Goal: Task Accomplishment & Management: Manage account settings

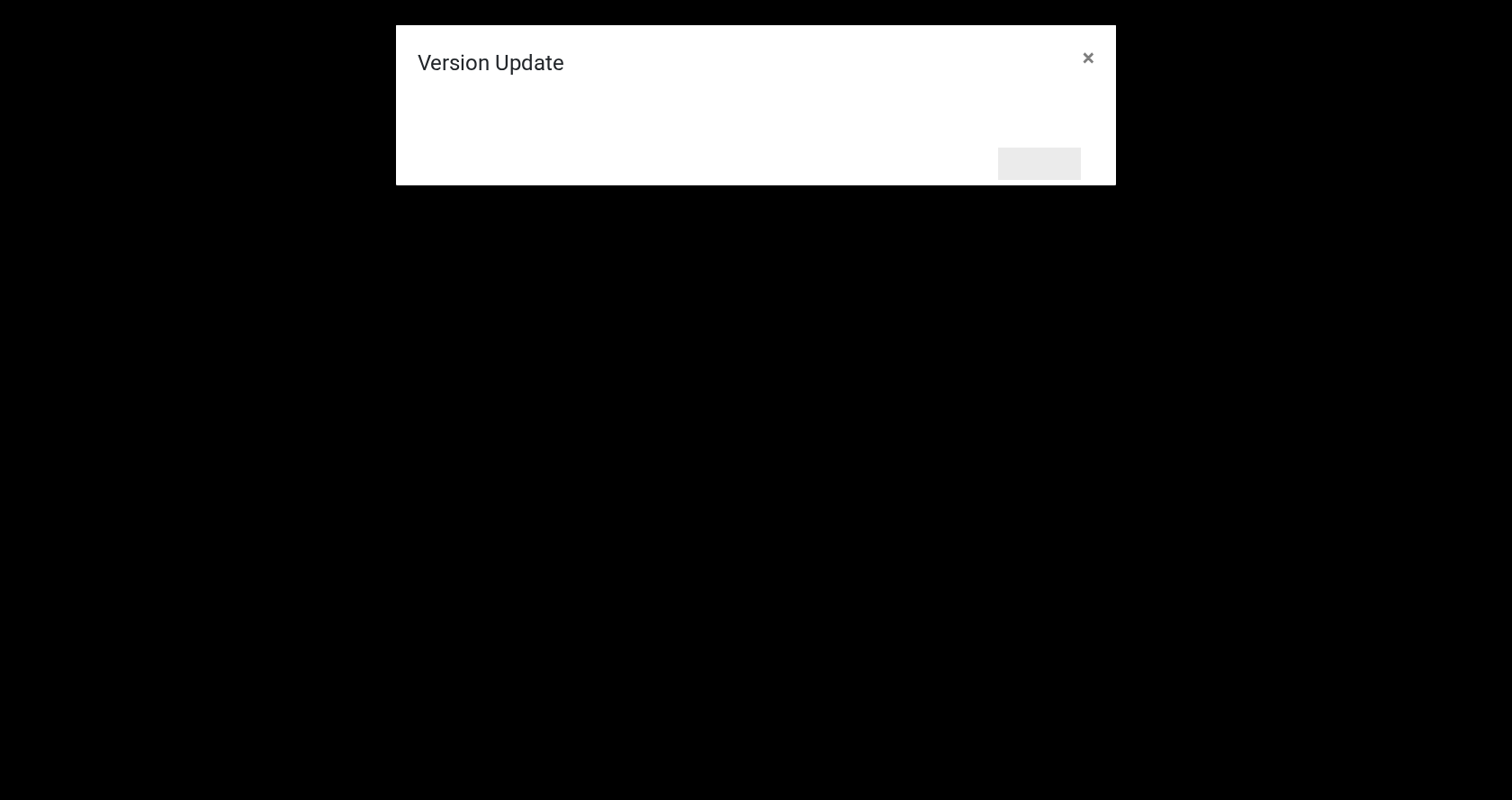
click at [1043, 161] on button "Refresh" at bounding box center [1039, 164] width 83 height 33
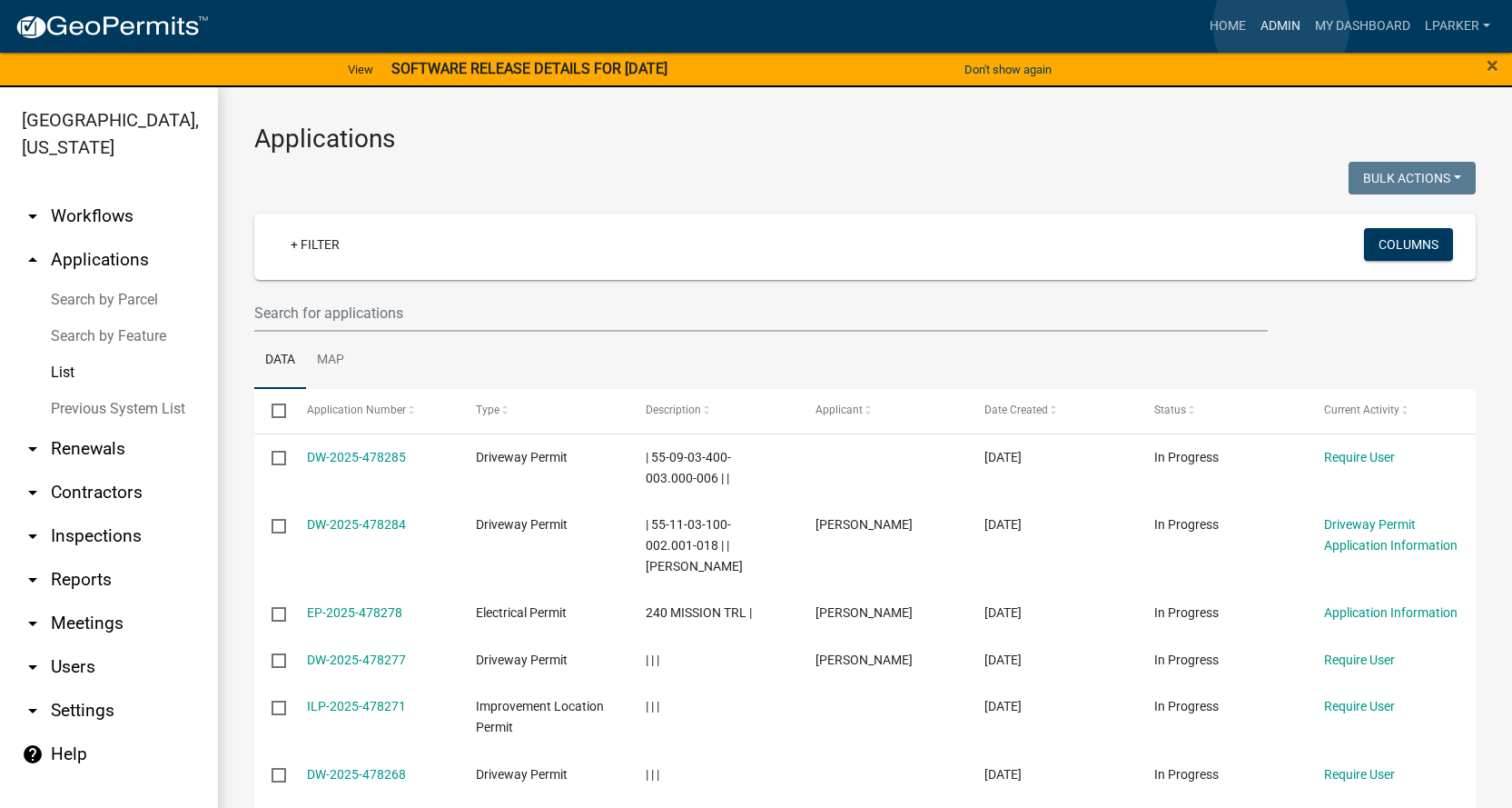
click at [1281, 26] on link "Admin" at bounding box center [1280, 27] width 54 height 35
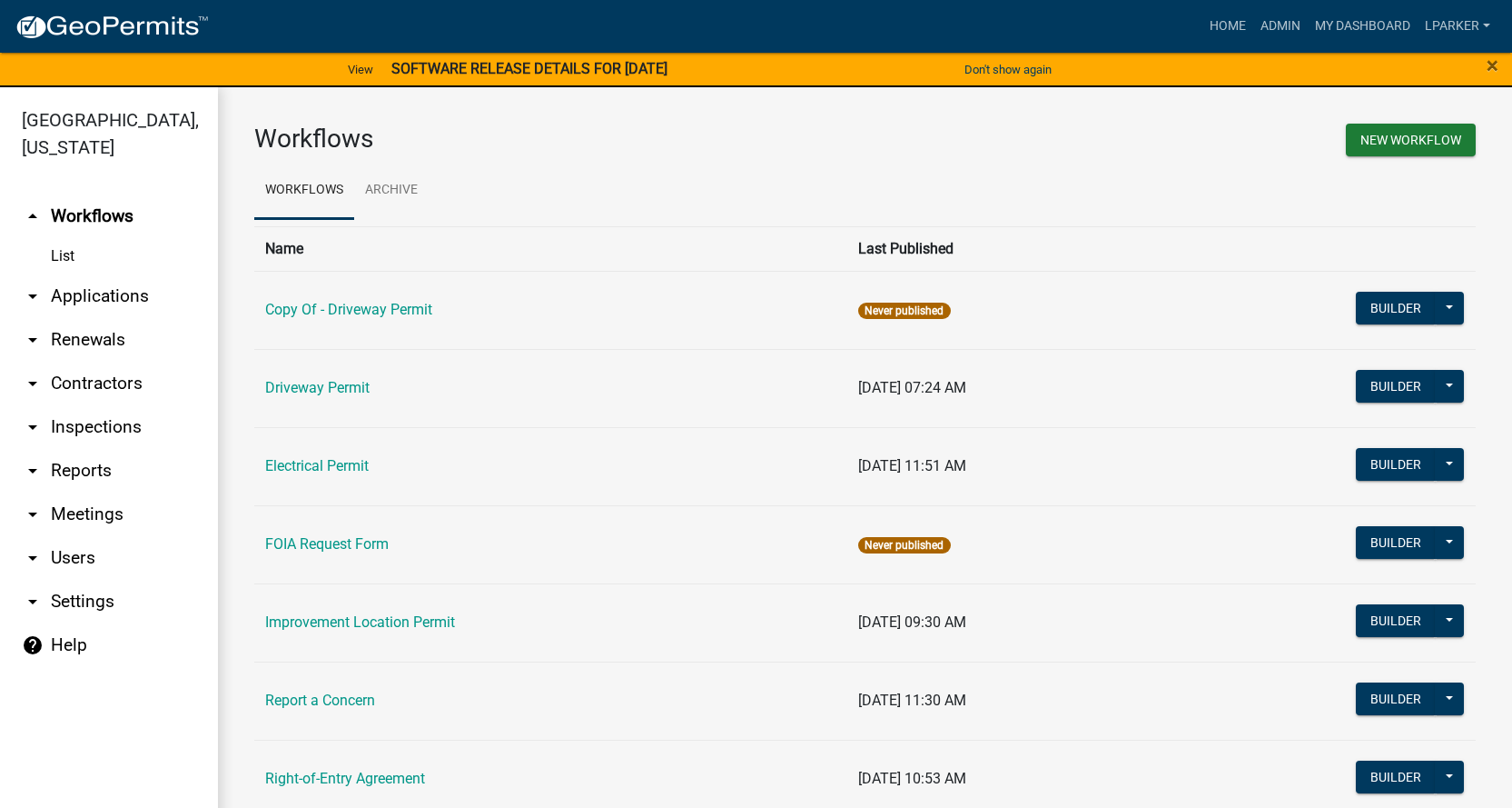
click at [61, 292] on link "arrow_drop_down Applications" at bounding box center [109, 295] width 218 height 43
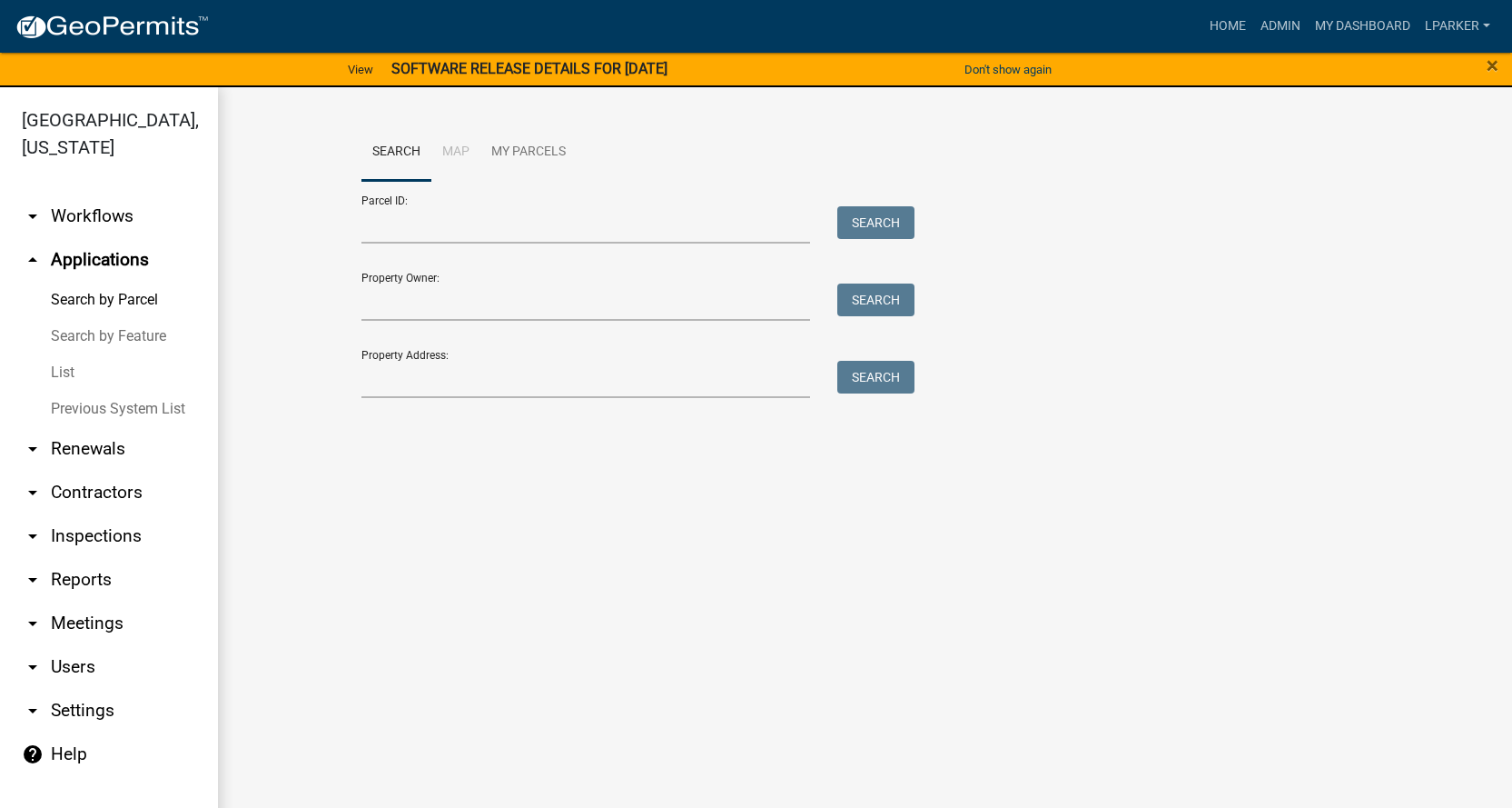
click at [60, 372] on link "List" at bounding box center [109, 372] width 218 height 36
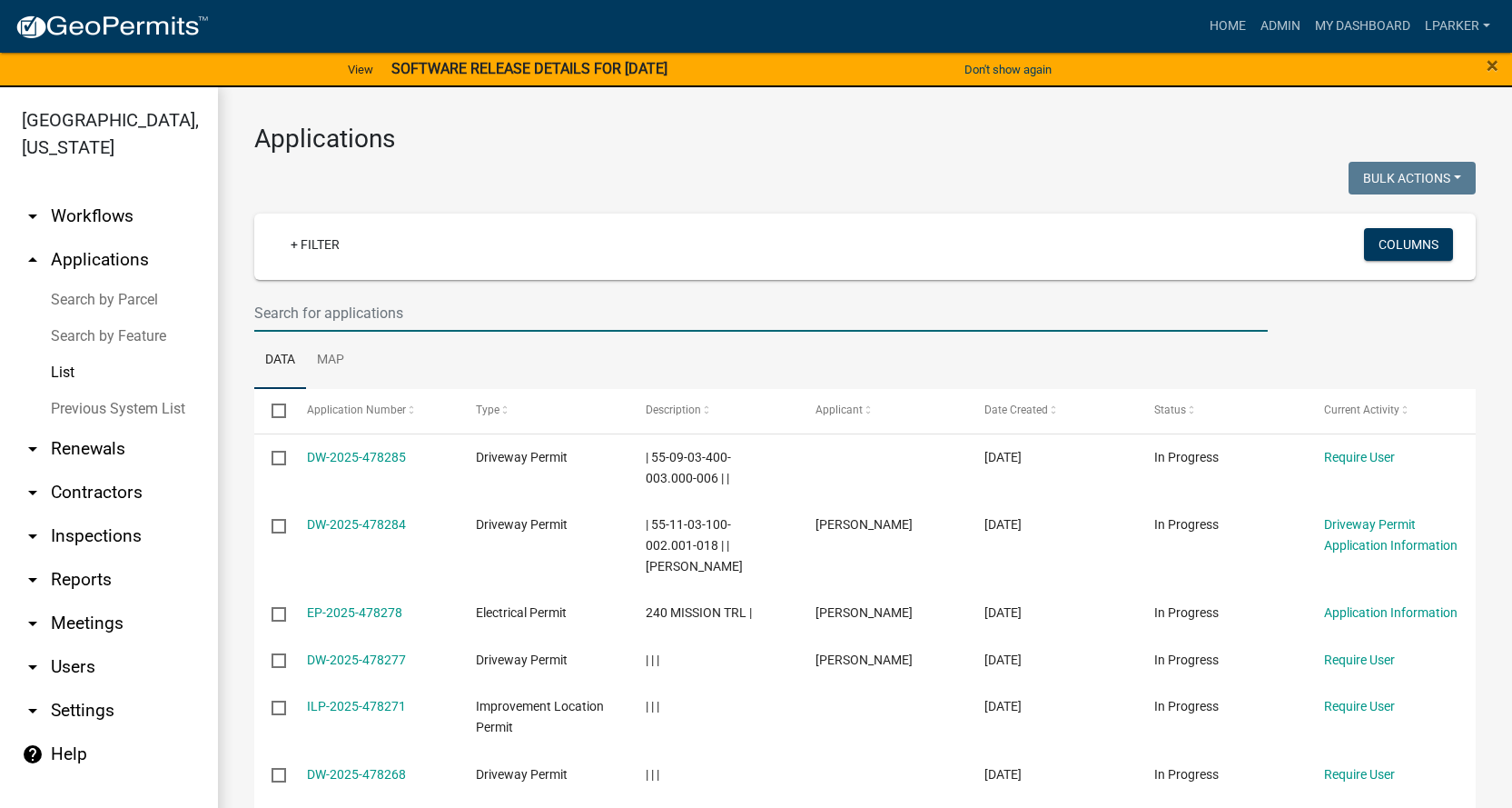
click at [266, 315] on input "text" at bounding box center [761, 313] width 1014 height 37
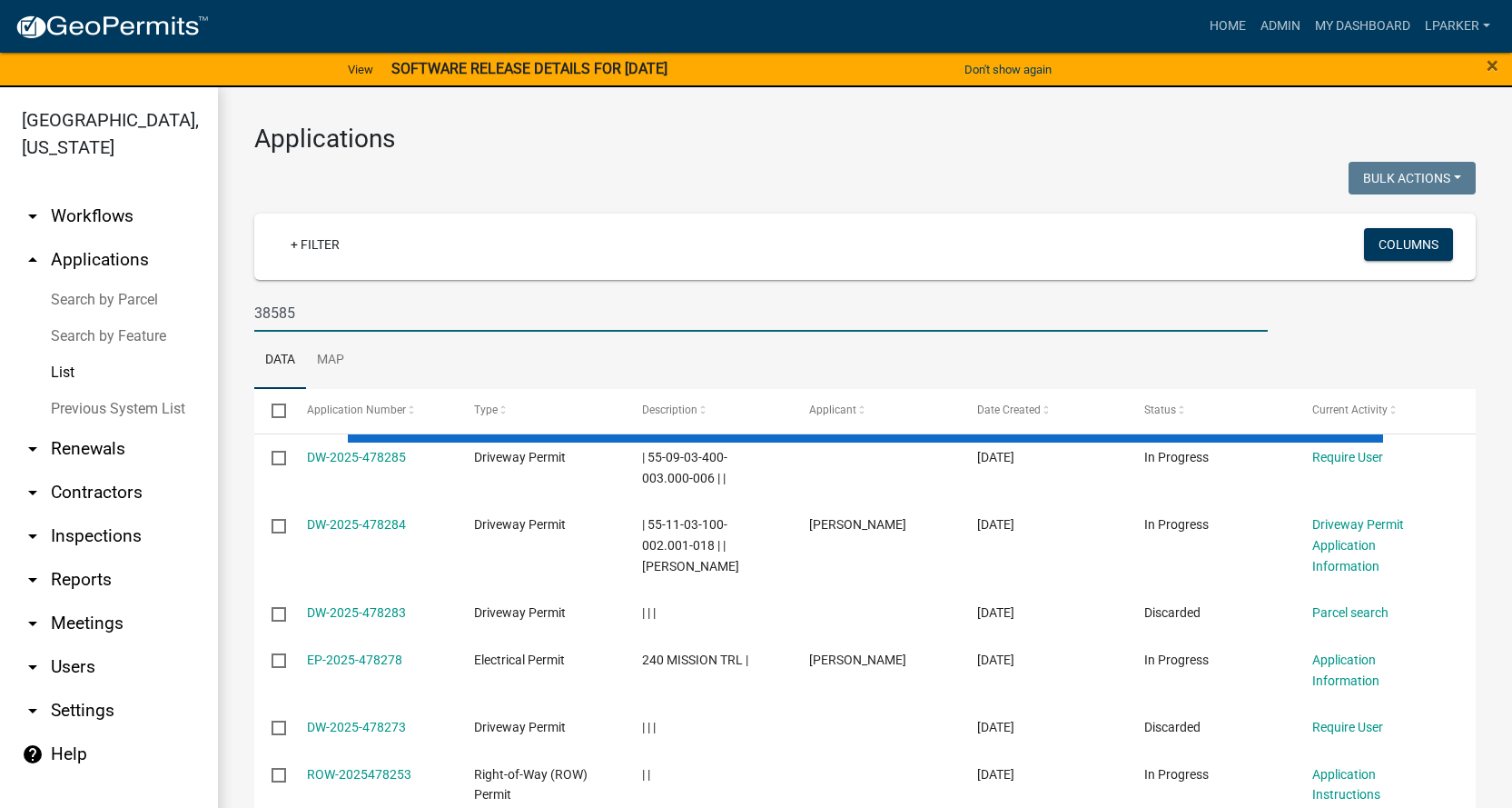
type input "38585"
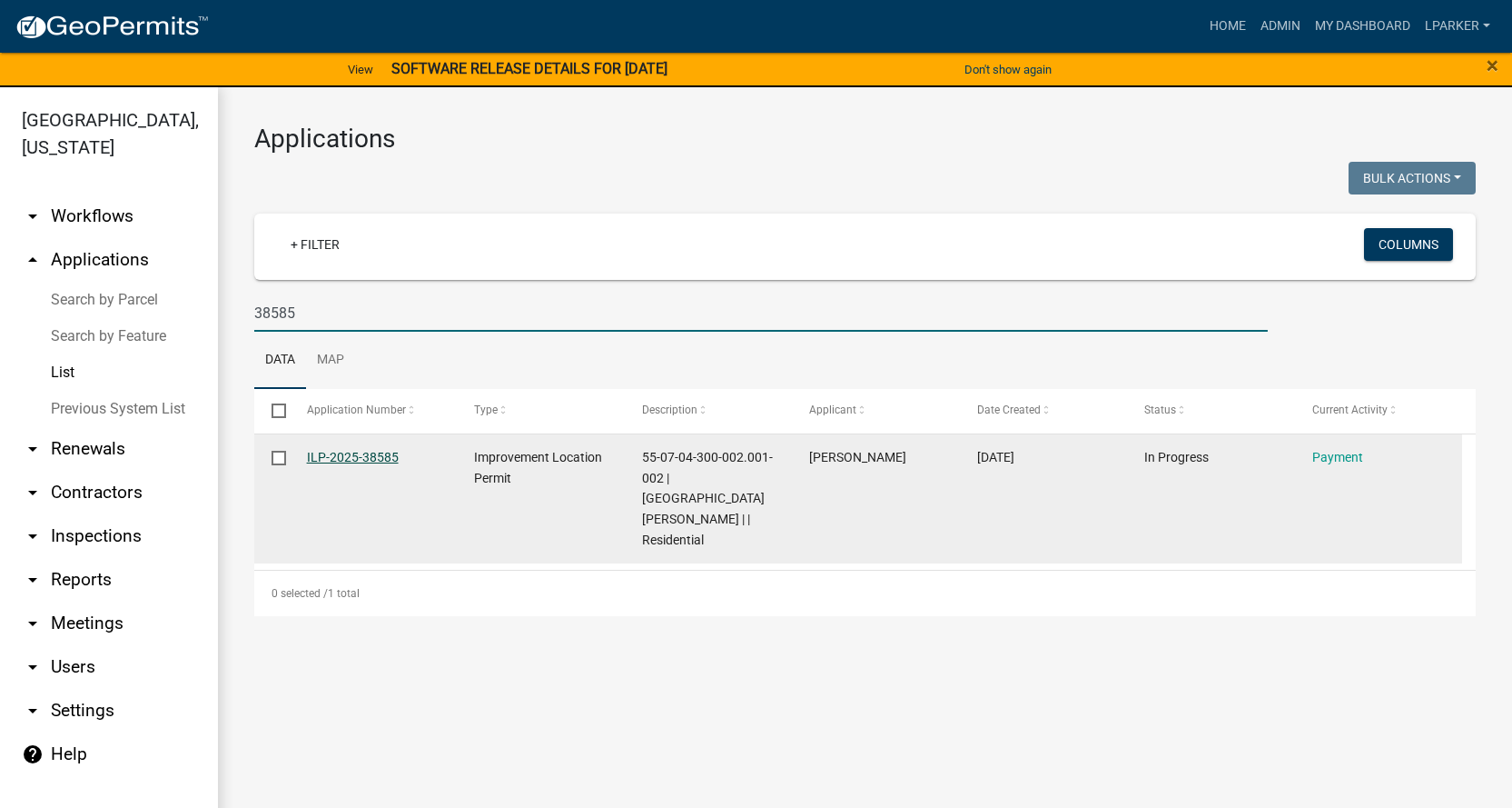
click at [338, 457] on link "ILP-2025-38585" at bounding box center [353, 457] width 92 height 15
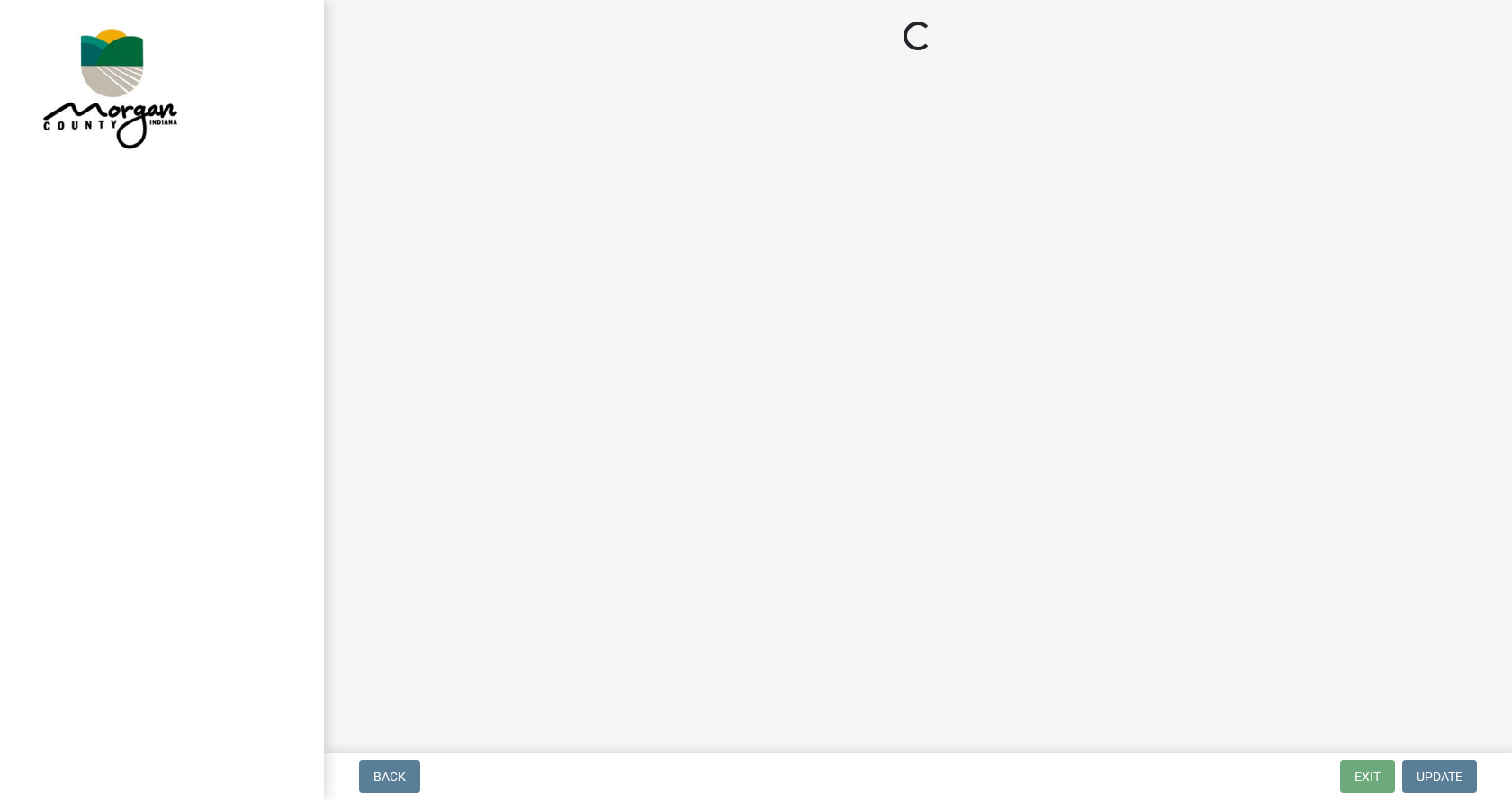
select select "3: 3"
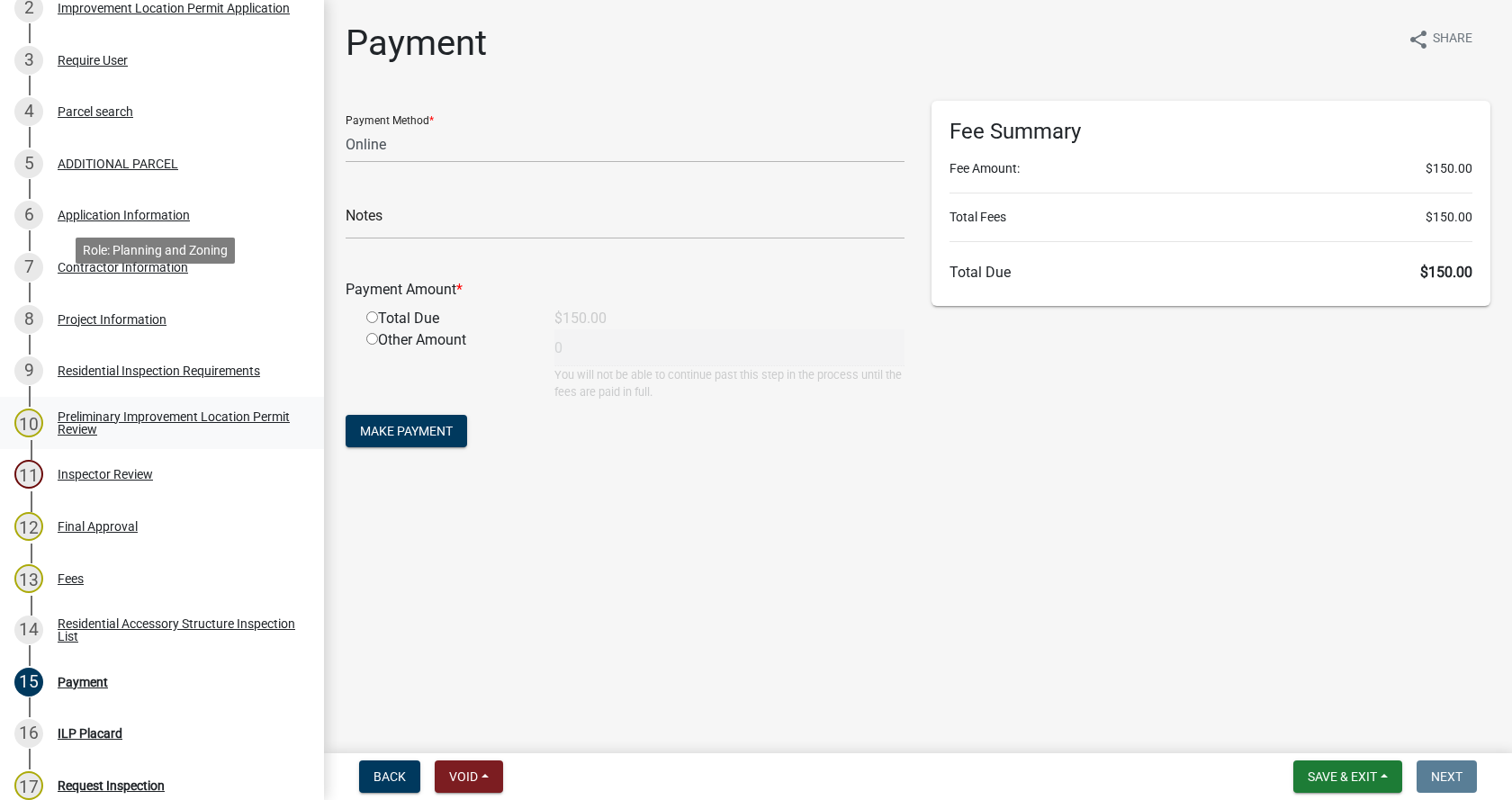
scroll to position [539, 0]
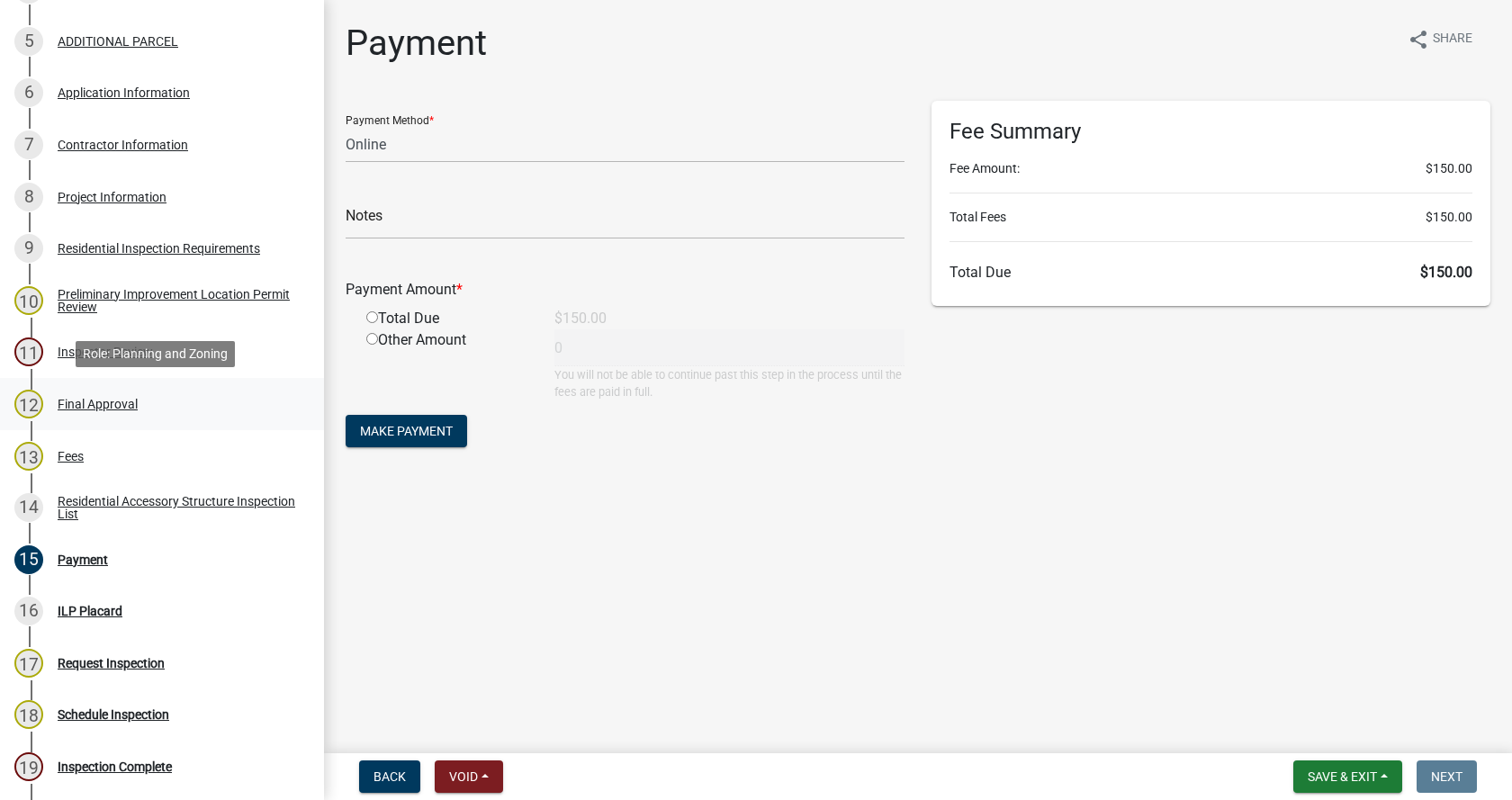
click at [90, 403] on div "Final Approval" at bounding box center [98, 404] width 80 height 13
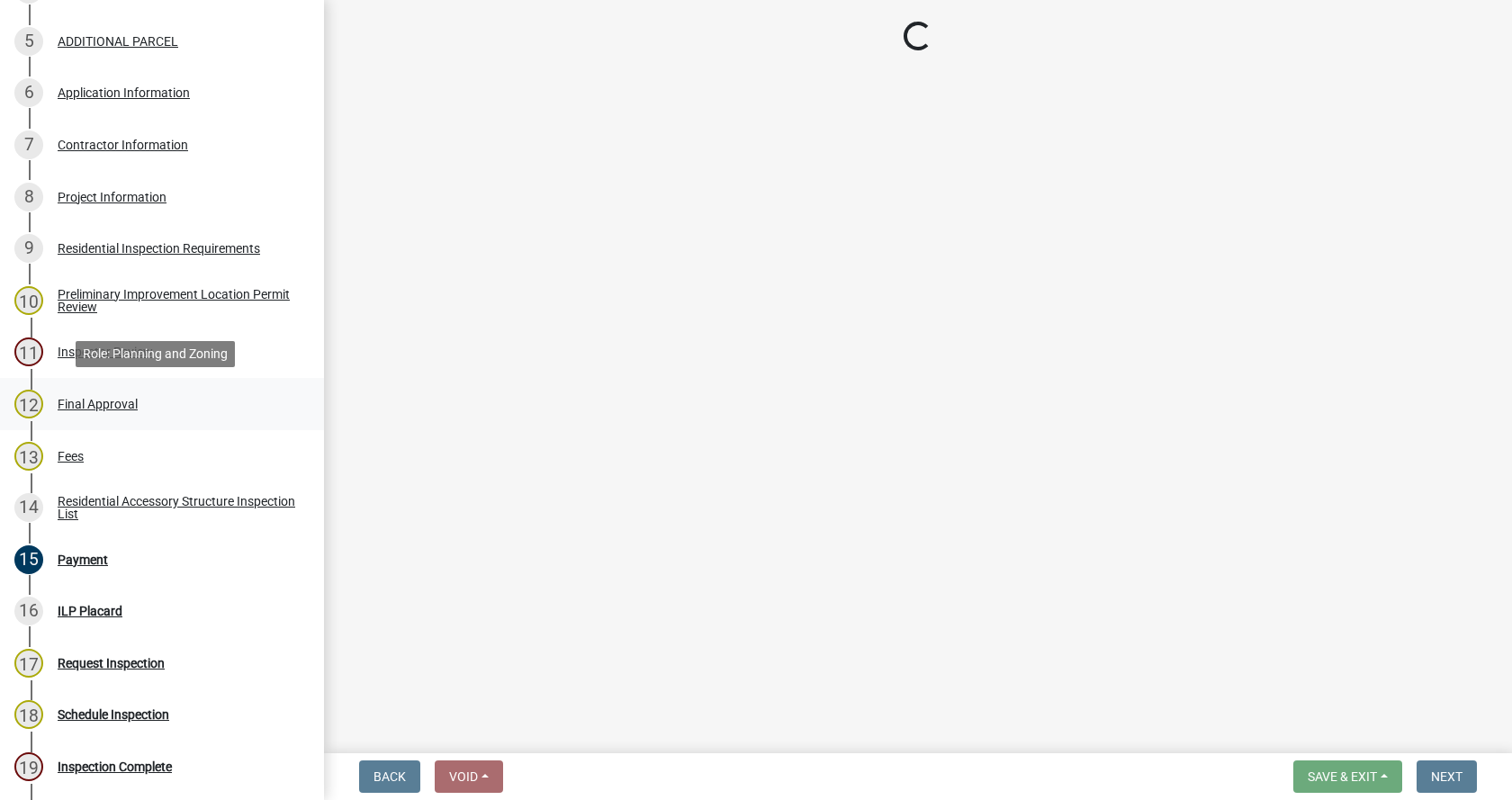
select select "4bf9213e-c266-4258-8e9b-d5f6a07002fa"
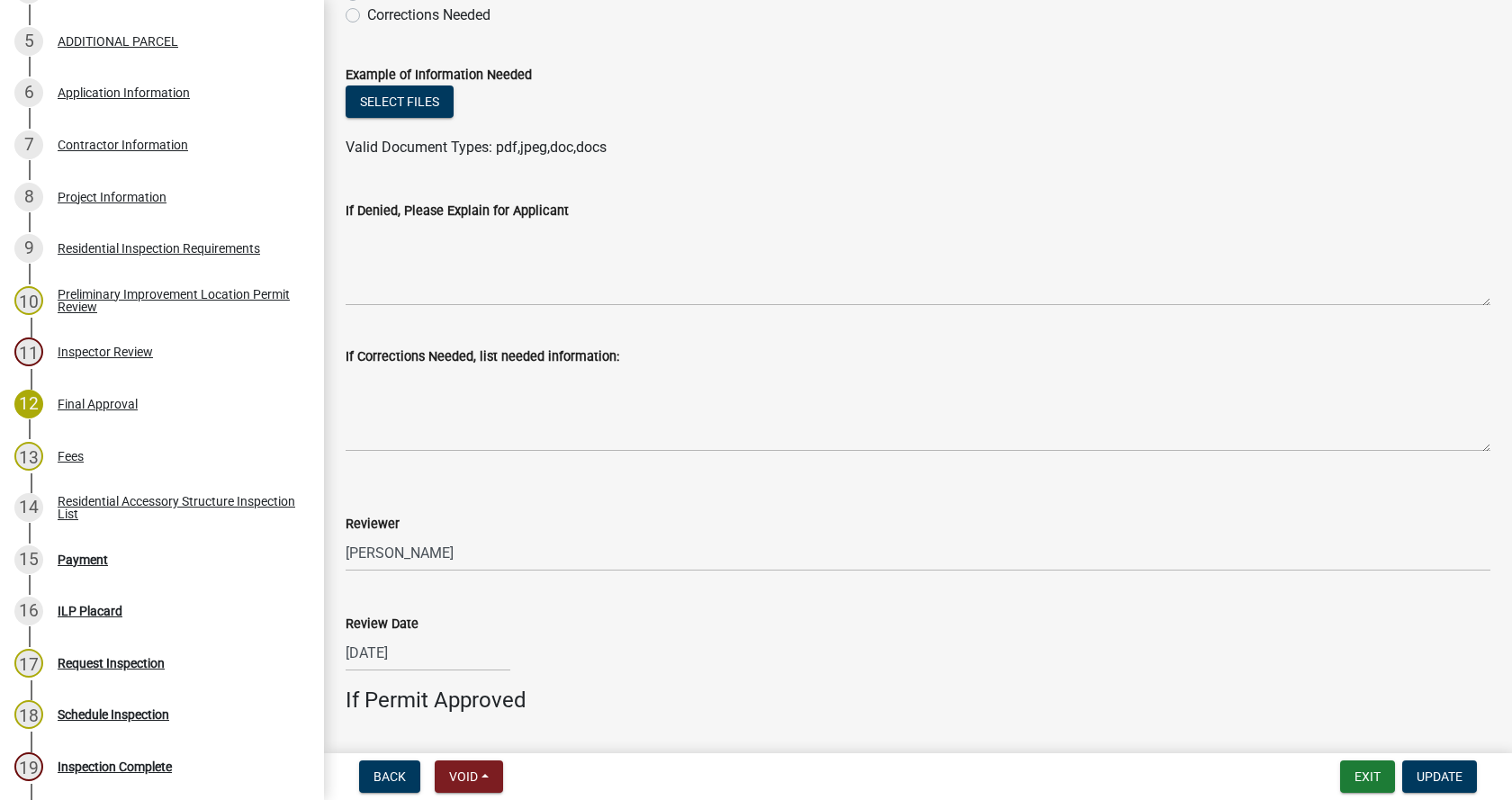
scroll to position [810, 0]
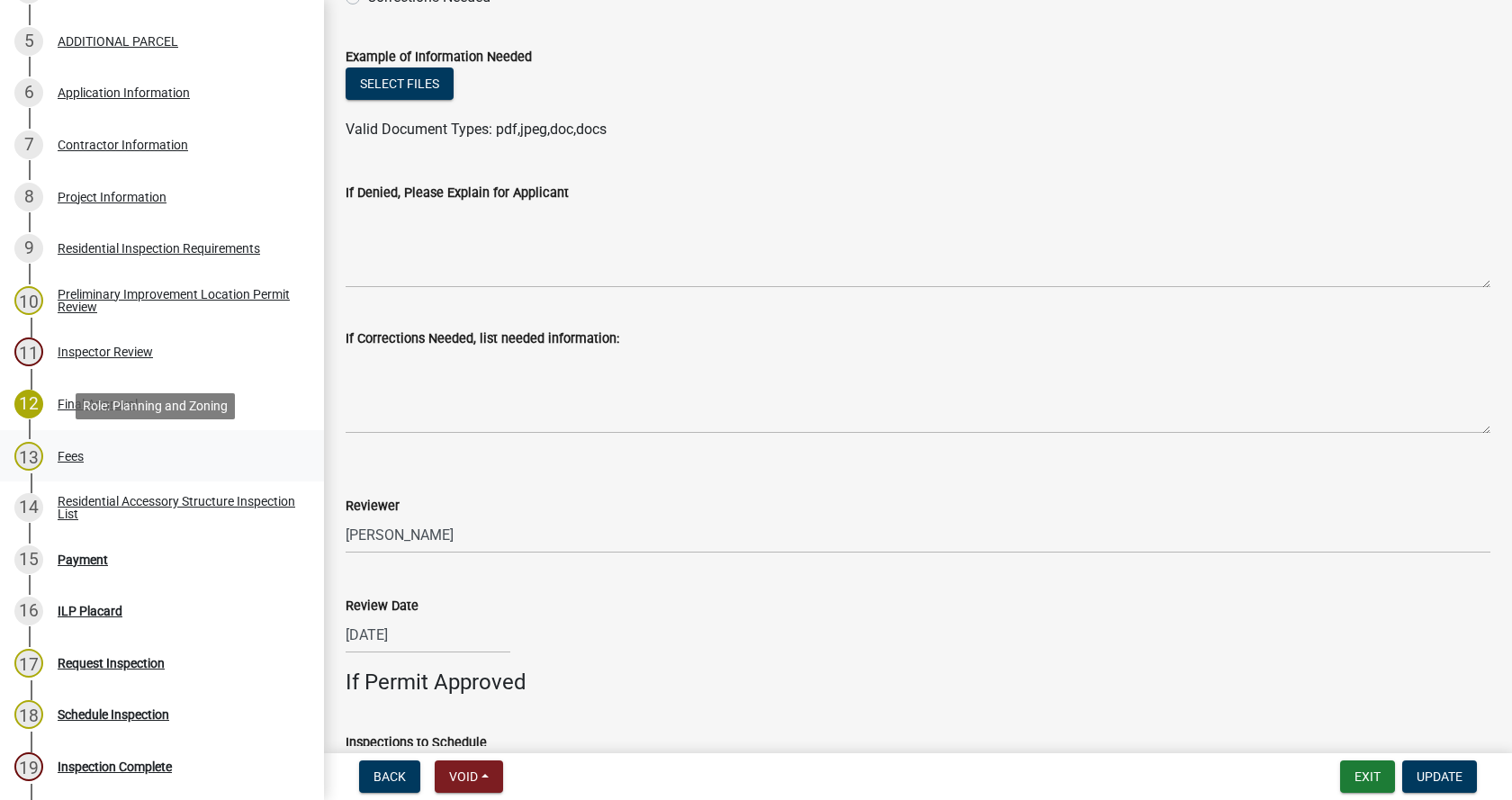
click at [71, 453] on div "Fees" at bounding box center [70, 456] width 26 height 13
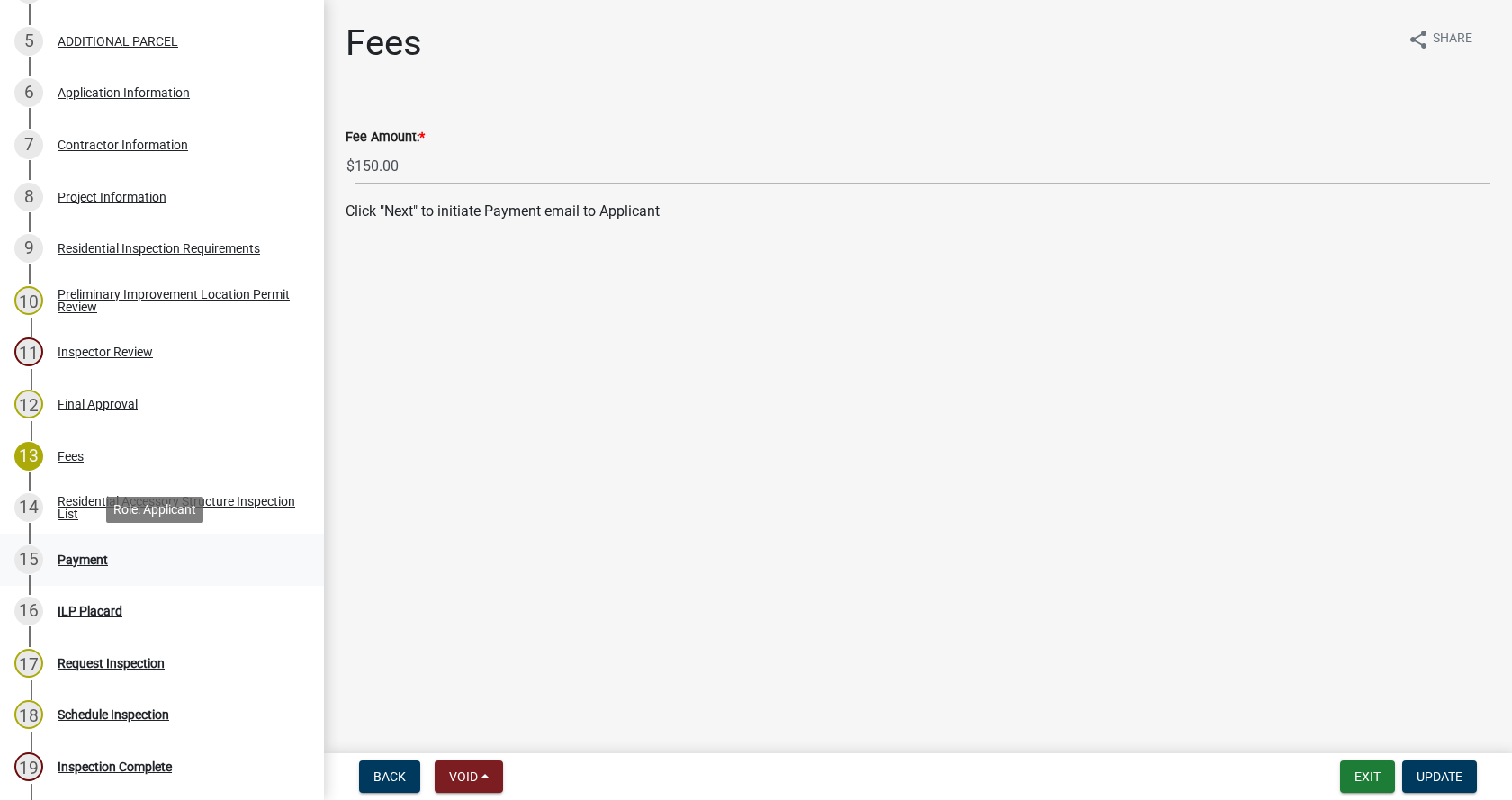
click at [73, 554] on div "Payment" at bounding box center [82, 559] width 50 height 13
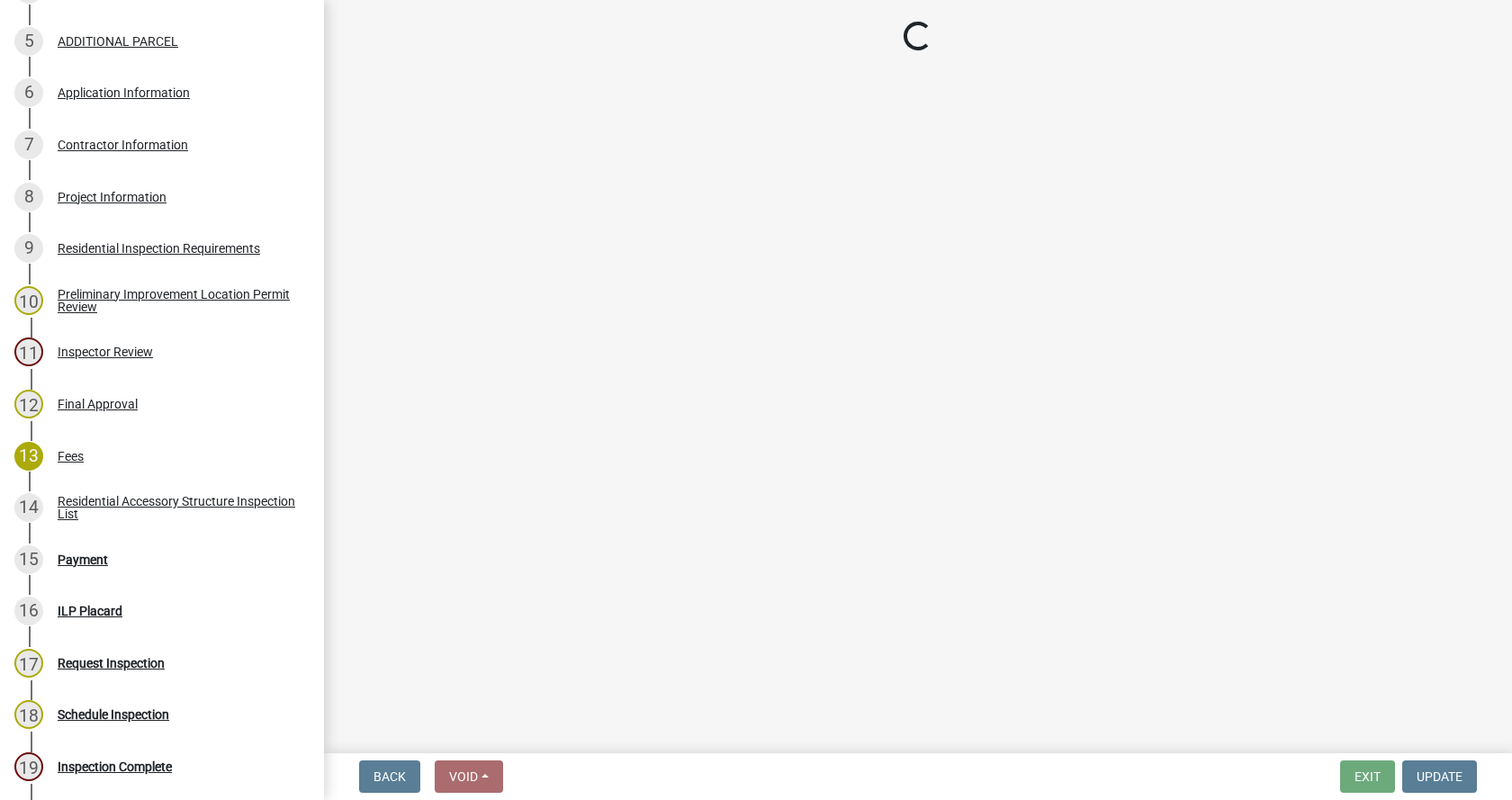
select select "3: 3"
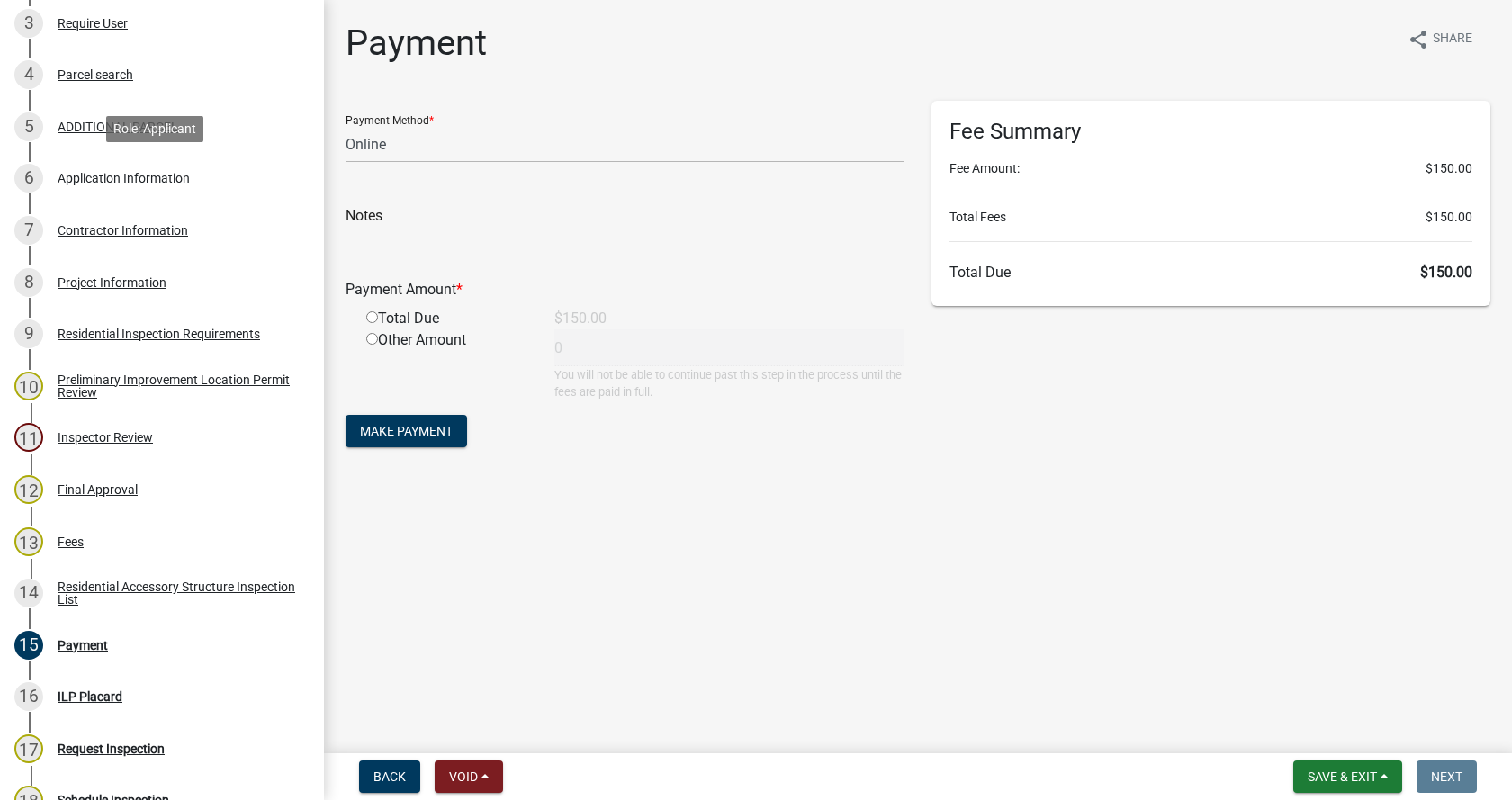
scroll to position [90, 0]
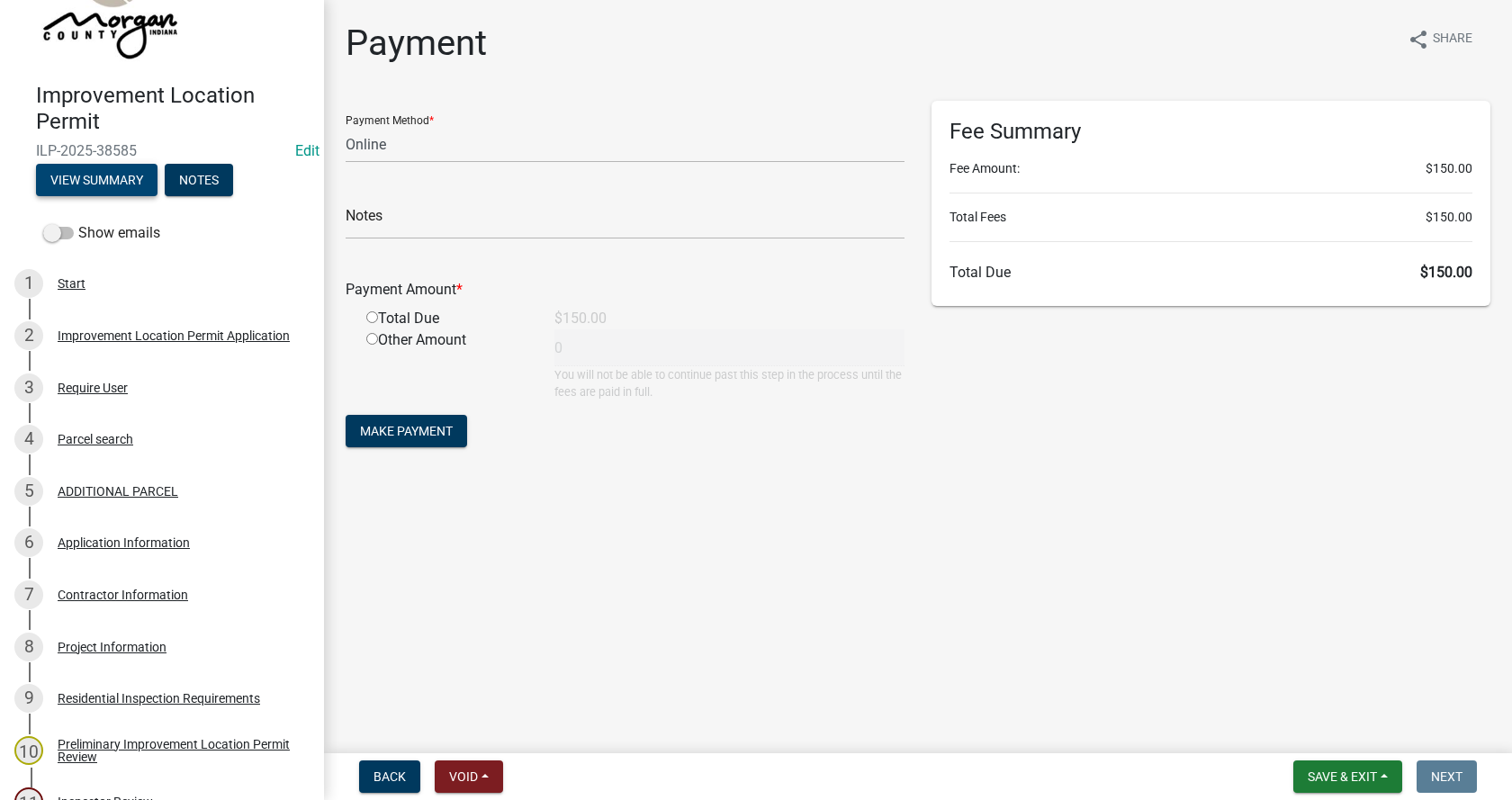
click at [88, 176] on button "View Summary" at bounding box center [96, 180] width 121 height 33
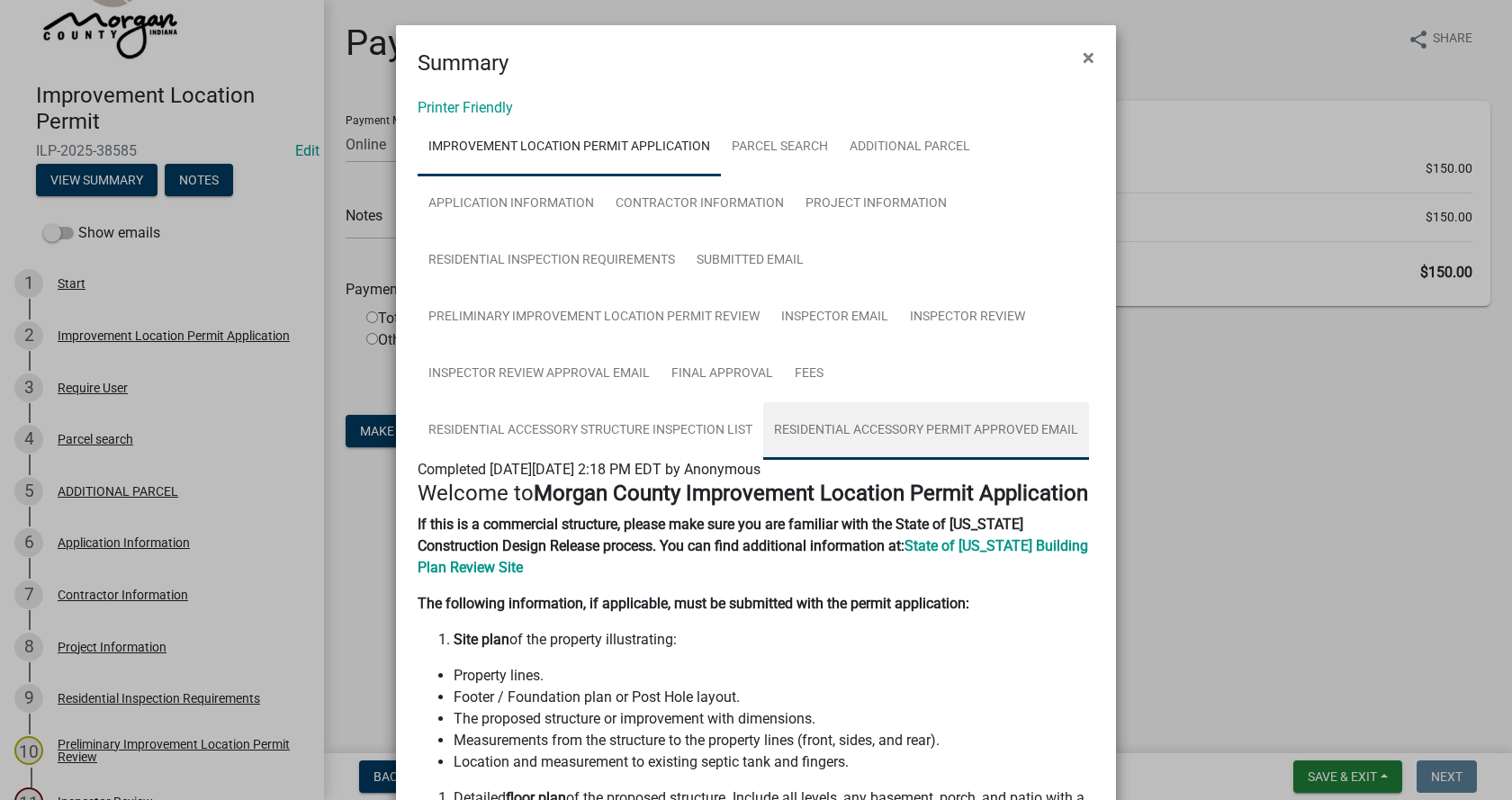
click at [984, 426] on link "Residential Accessory Permit Approved Email" at bounding box center [925, 430] width 325 height 57
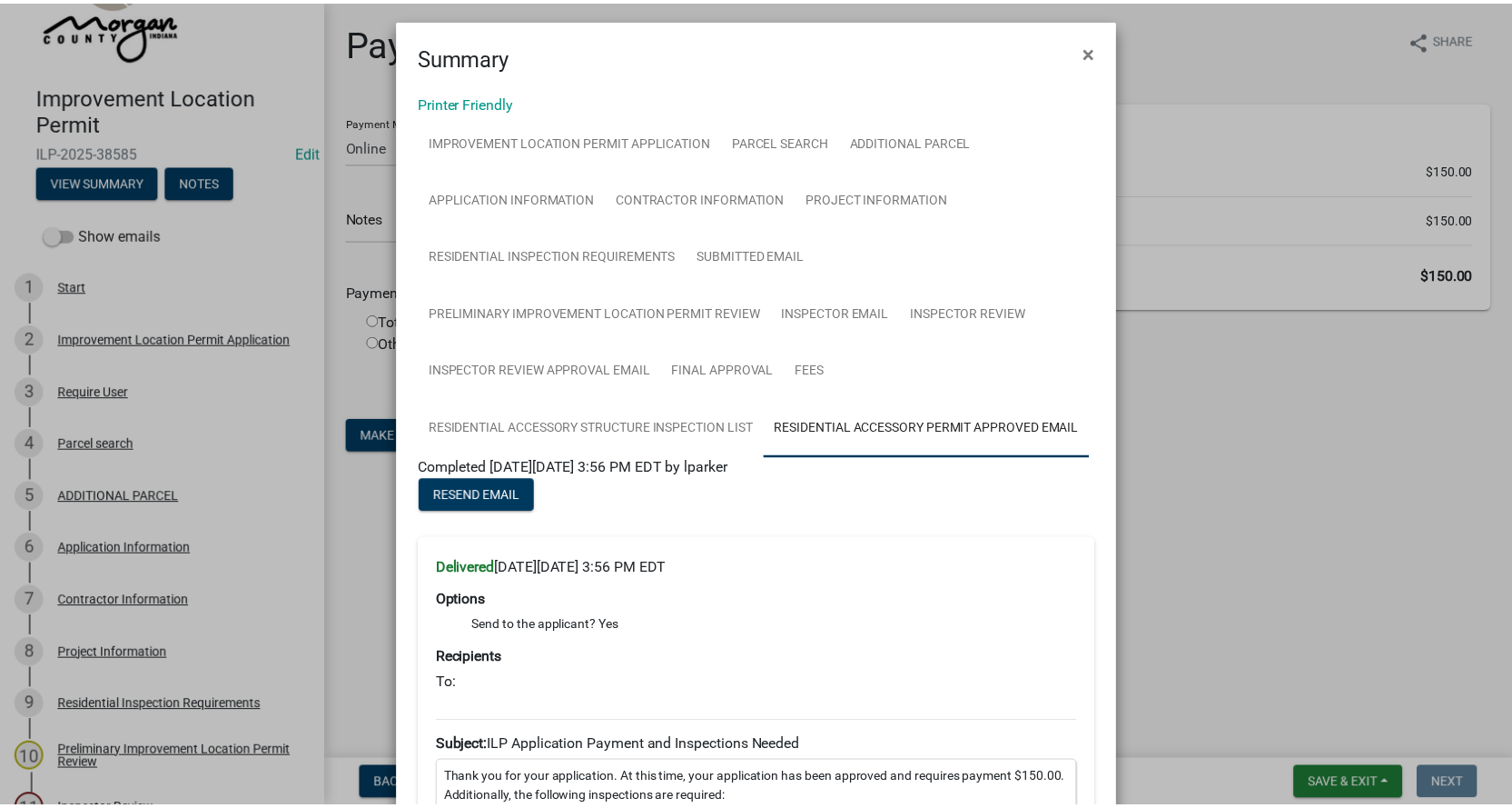
scroll to position [0, 0]
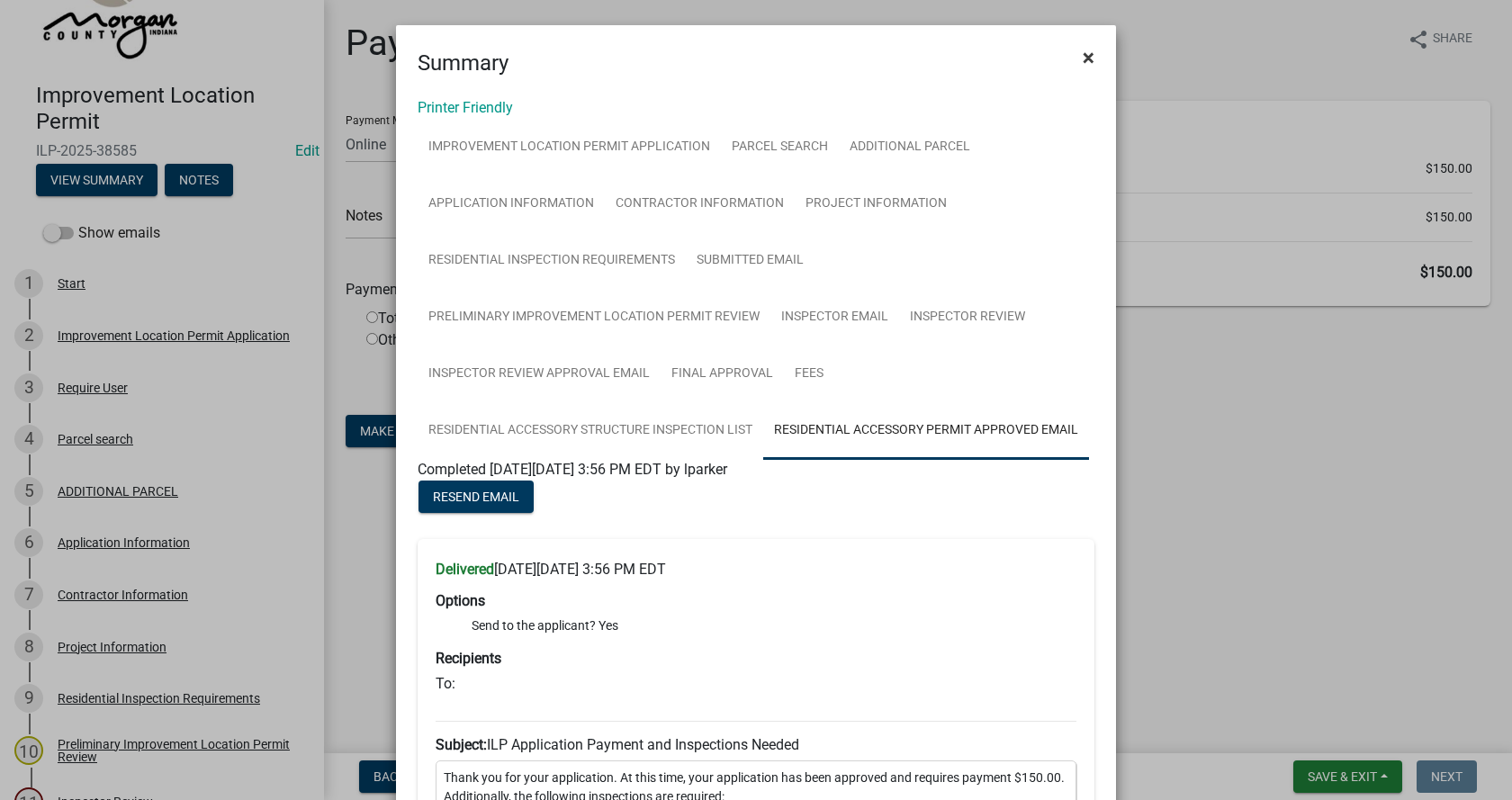
click at [1085, 52] on span "×" at bounding box center [1088, 57] width 12 height 26
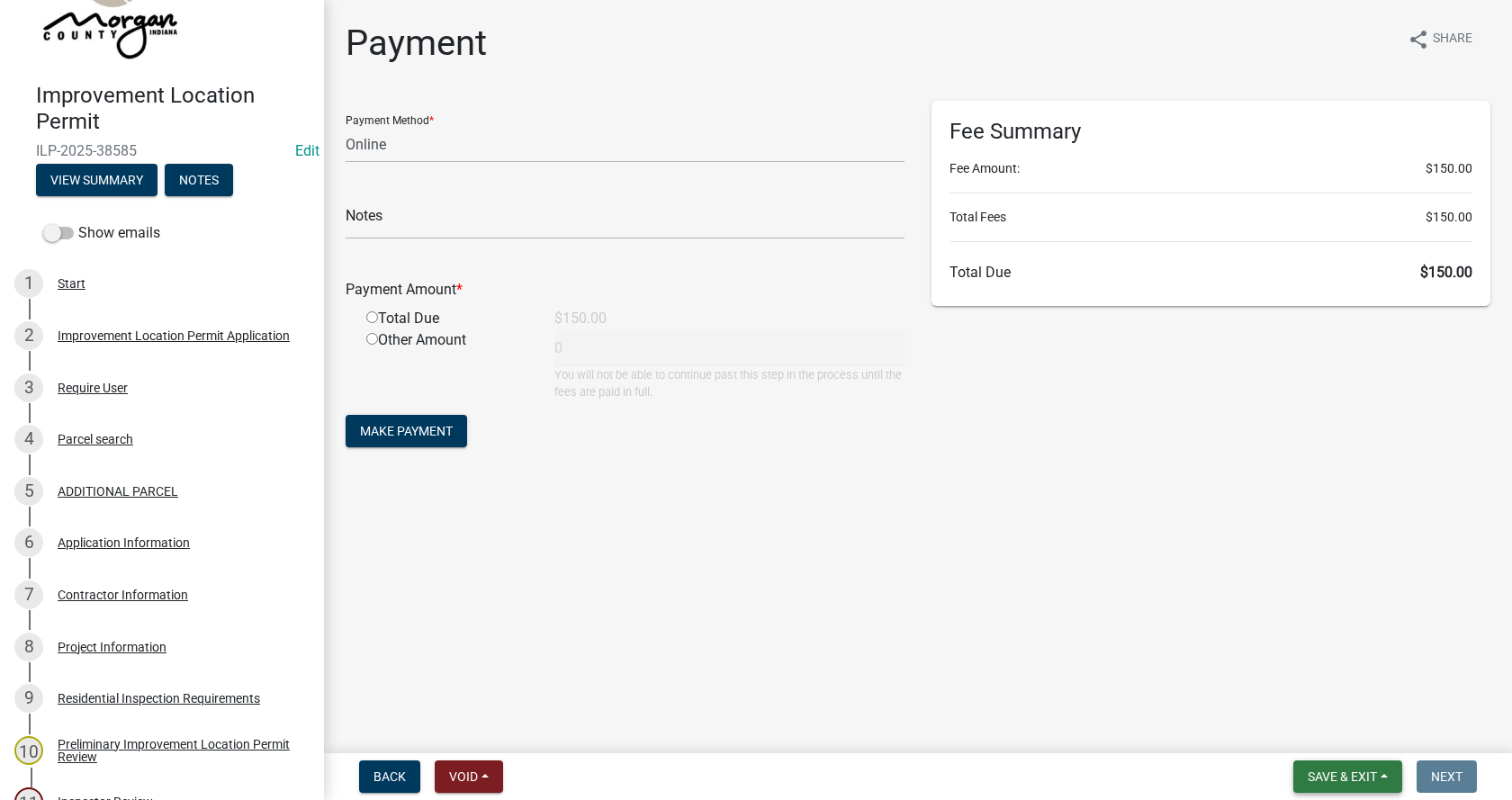
click at [1330, 778] on span "Save & Exit" at bounding box center [1342, 776] width 69 height 15
click at [1285, 735] on button "Save & Exit" at bounding box center [1331, 729] width 144 height 43
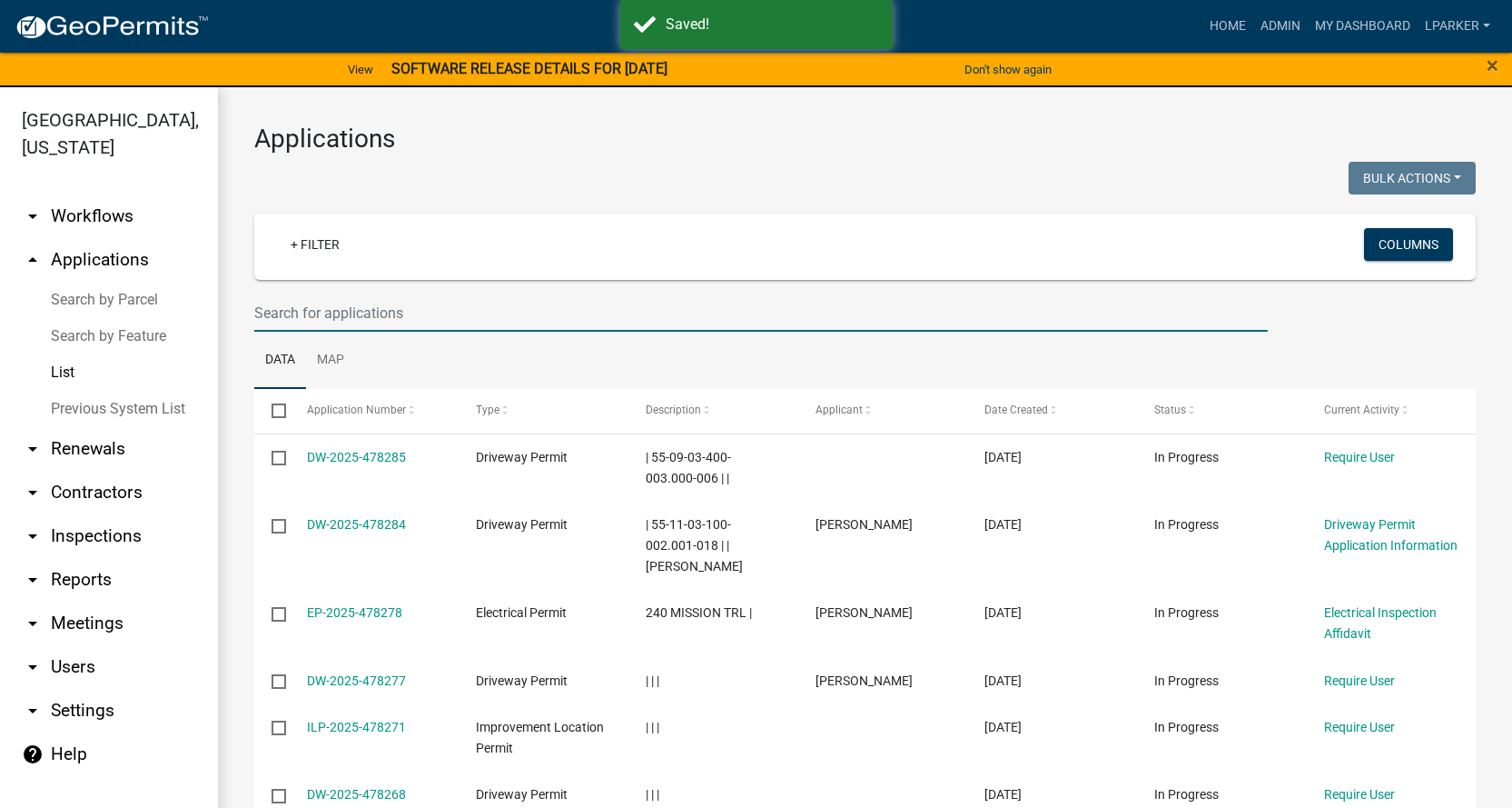
drag, startPoint x: 307, startPoint y: 316, endPoint x: 401, endPoint y: 323, distance: 94.3
click at [307, 316] on input "text" at bounding box center [761, 313] width 1014 height 37
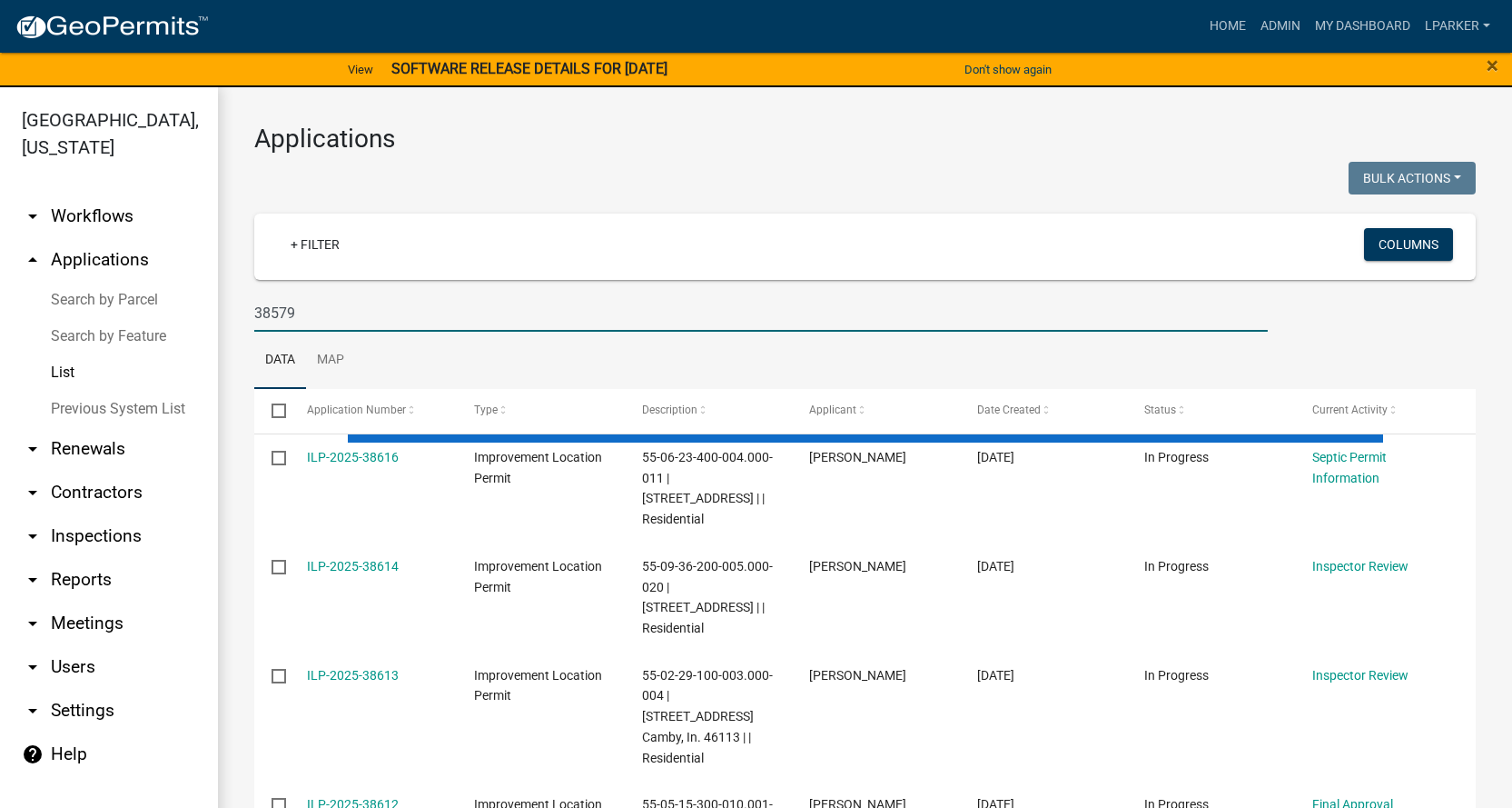
type input "38579"
